Goal: Communication & Community: Answer question/provide support

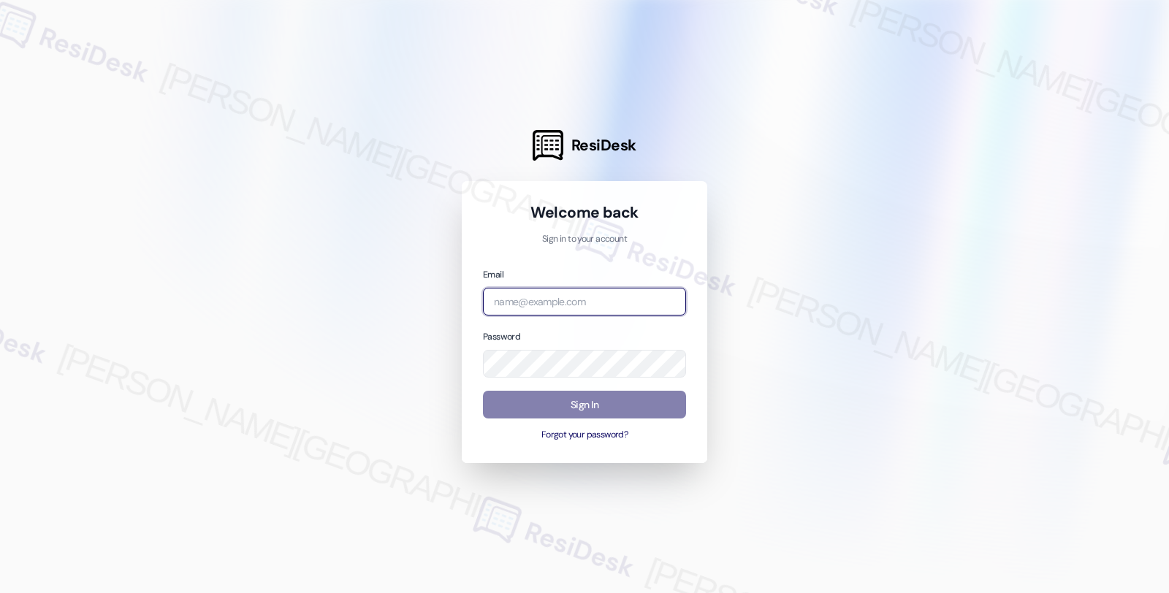
click at [568, 307] on input "email" at bounding box center [584, 302] width 203 height 28
type input "automated-surveys-twelve_rivers_management-fides.[PERSON_NAME]@twelve_rivers_[D…"
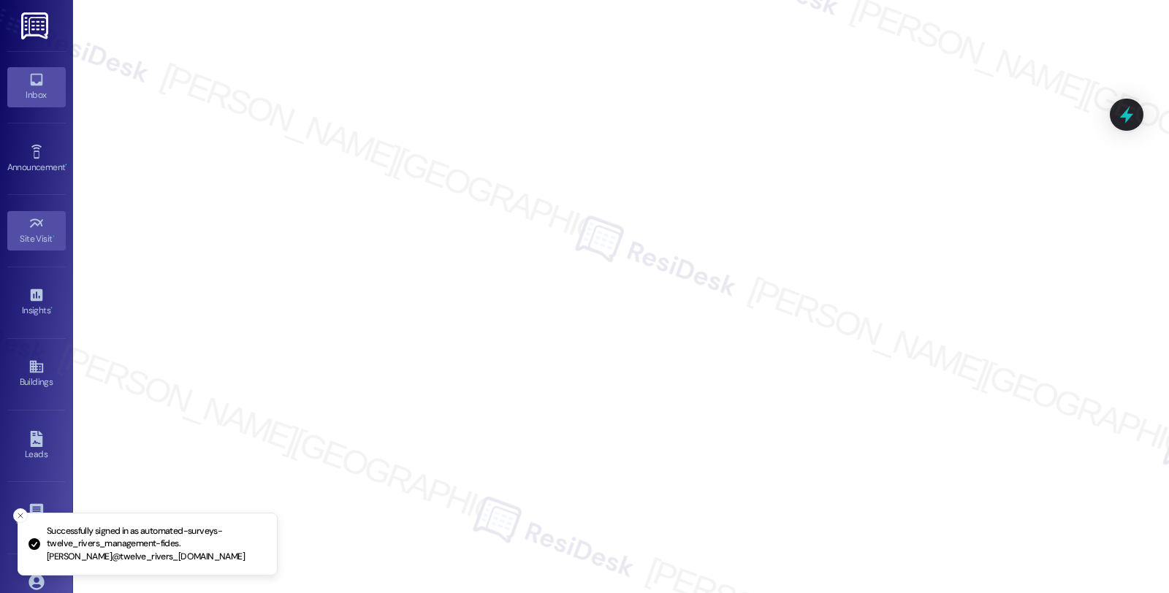
click at [48, 92] on div "Inbox" at bounding box center [36, 95] width 73 height 15
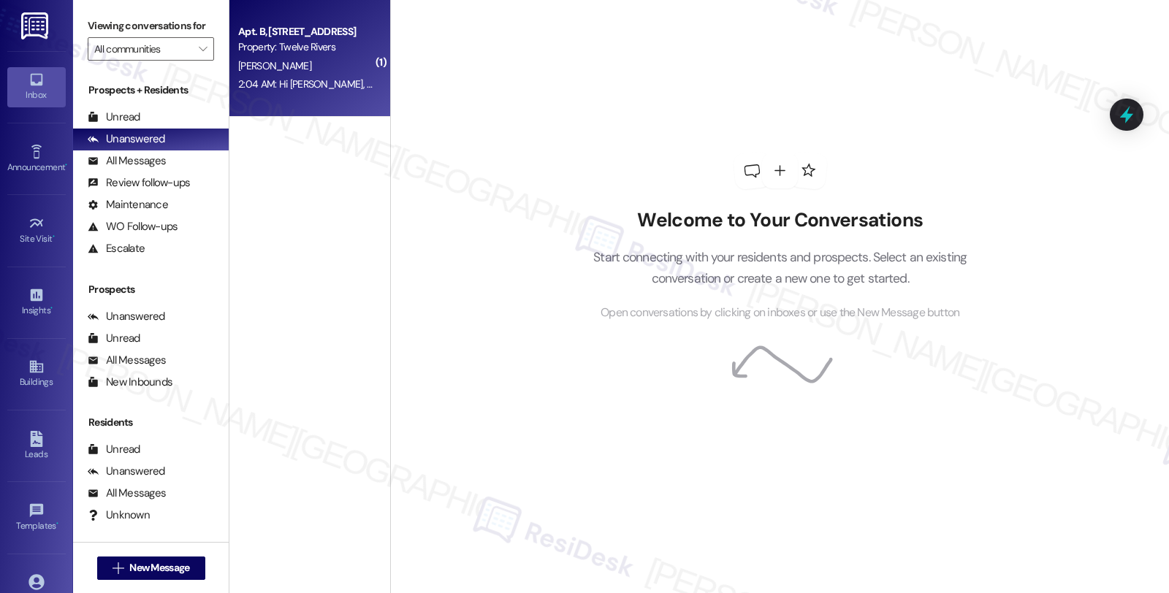
click at [317, 91] on div "2:04 AM: Hi [PERSON_NAME], this is [PERSON_NAME]. We are thinking of vacating b…" at bounding box center [306, 84] width 138 height 18
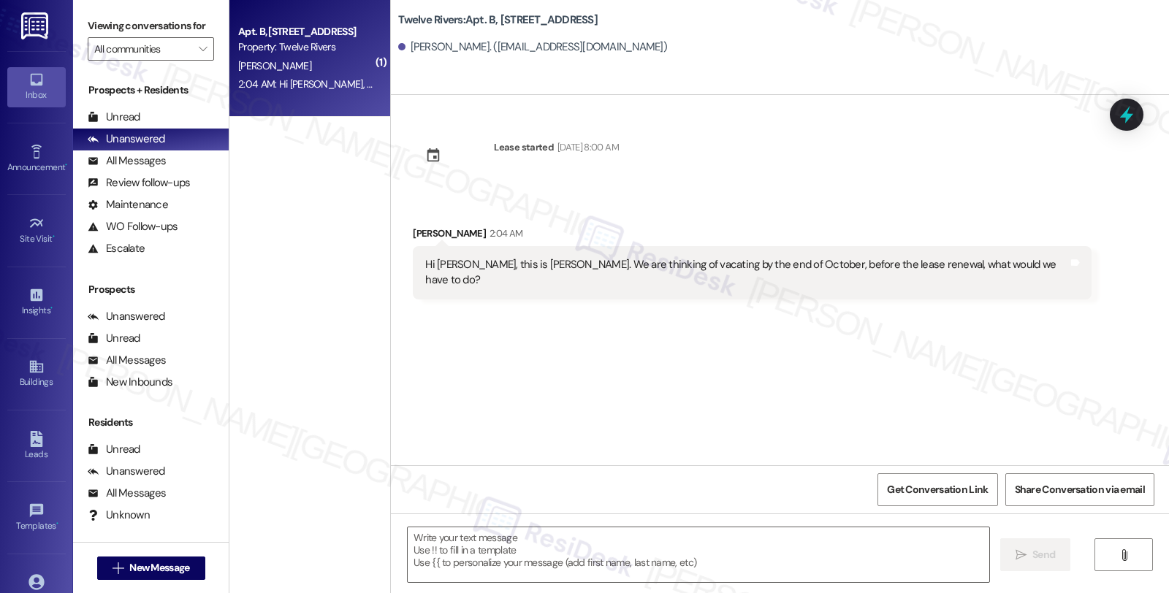
type textarea "Fetching suggested responses. Please feel free to read through the conversation…"
click at [451, 551] on textarea at bounding box center [698, 554] width 581 height 55
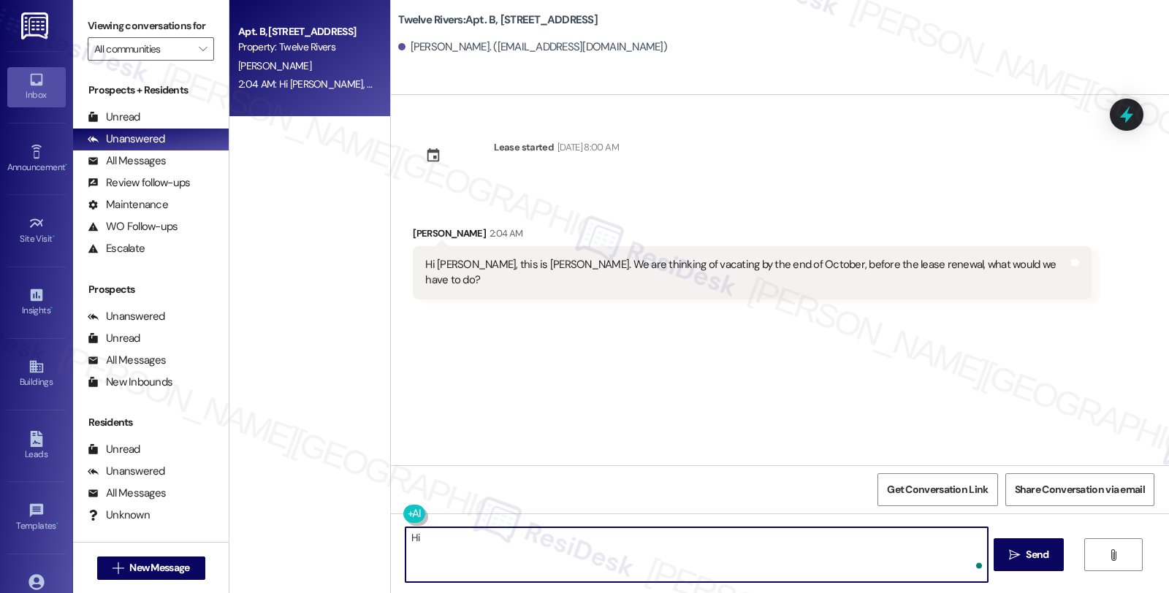
click at [416, 234] on div "[PERSON_NAME] 2:04 AM" at bounding box center [752, 236] width 678 height 20
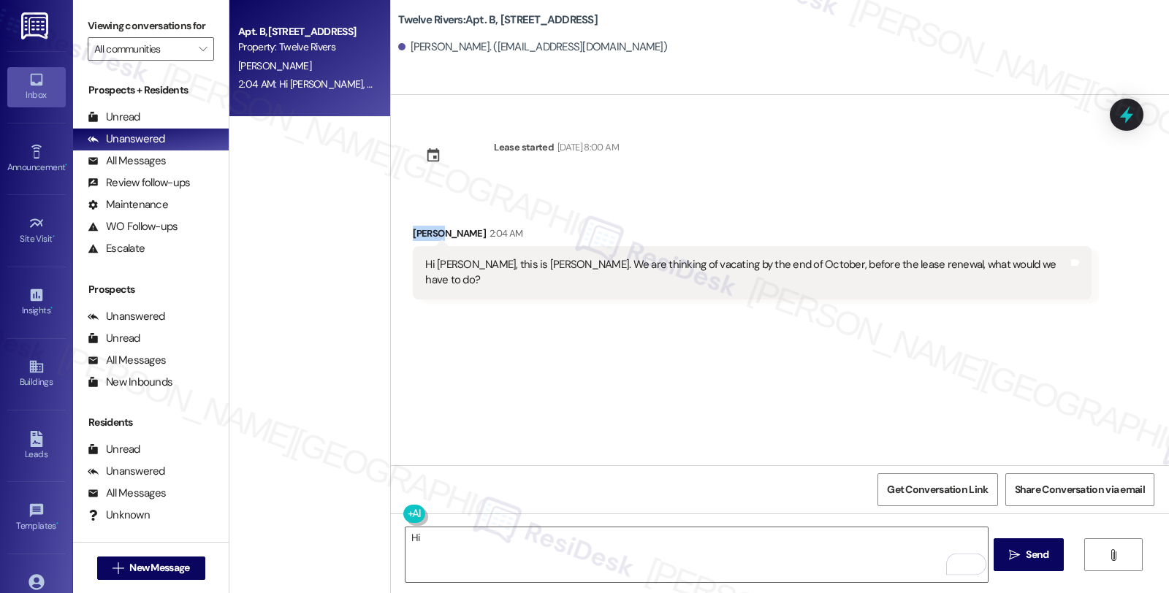
click at [416, 234] on div "[PERSON_NAME] 2:04 AM" at bounding box center [752, 236] width 678 height 20
copy div "Robis"
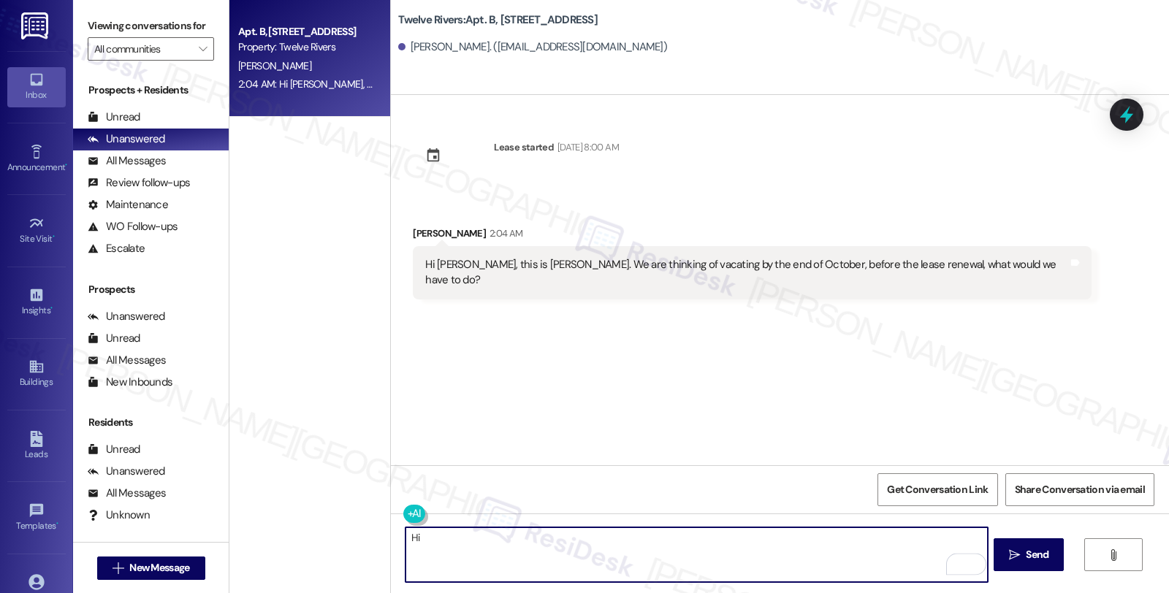
click at [442, 540] on textarea "Hi" at bounding box center [695, 554] width 581 height 55
paste textarea "Robis"
click at [603, 536] on textarea "Hi [PERSON_NAME], thanks for reaching out. I understand" at bounding box center [695, 554] width 581 height 55
type textarea "Hi [PERSON_NAME], thanks for reaching out. I understand you no longer wish to r…"
